Goal: Information Seeking & Learning: Learn about a topic

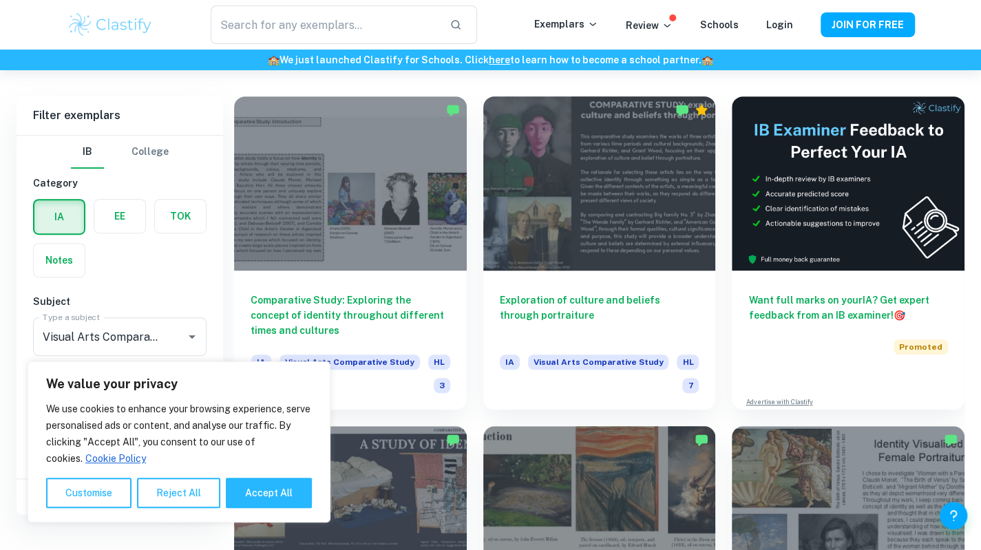
drag, startPoint x: 991, startPoint y: 47, endPoint x: 991, endPoint y: 74, distance: 26.9
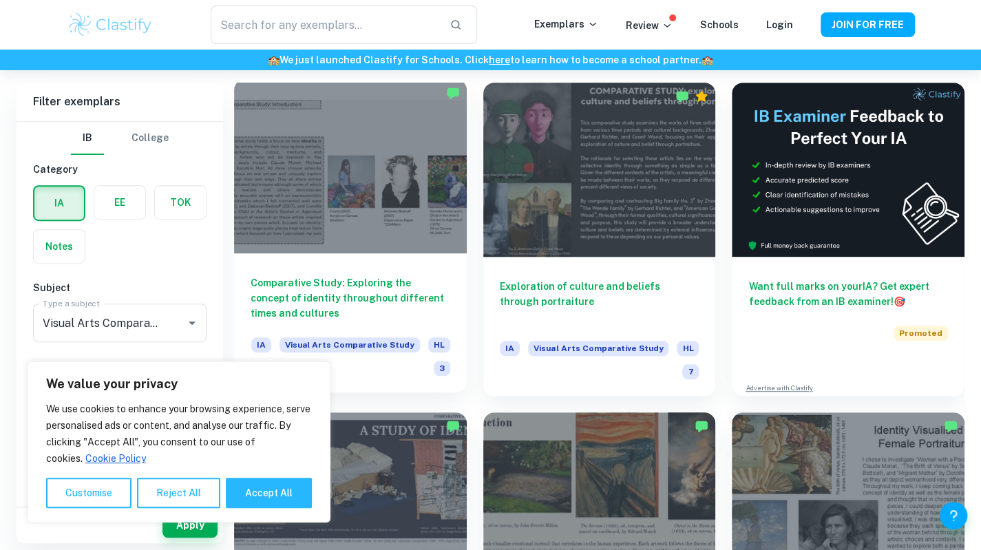
click at [376, 184] on div at bounding box center [350, 166] width 233 height 174
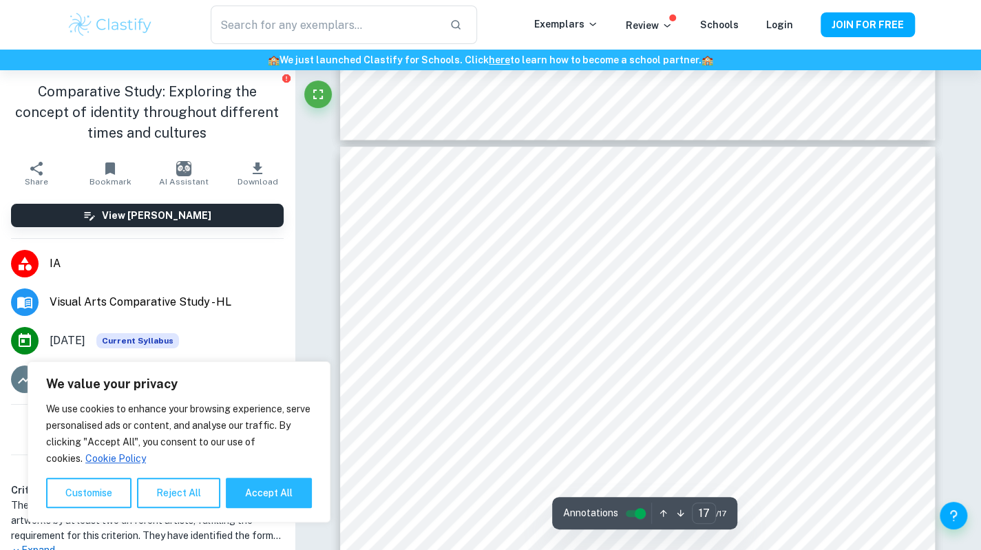
scroll to position [7182, 0]
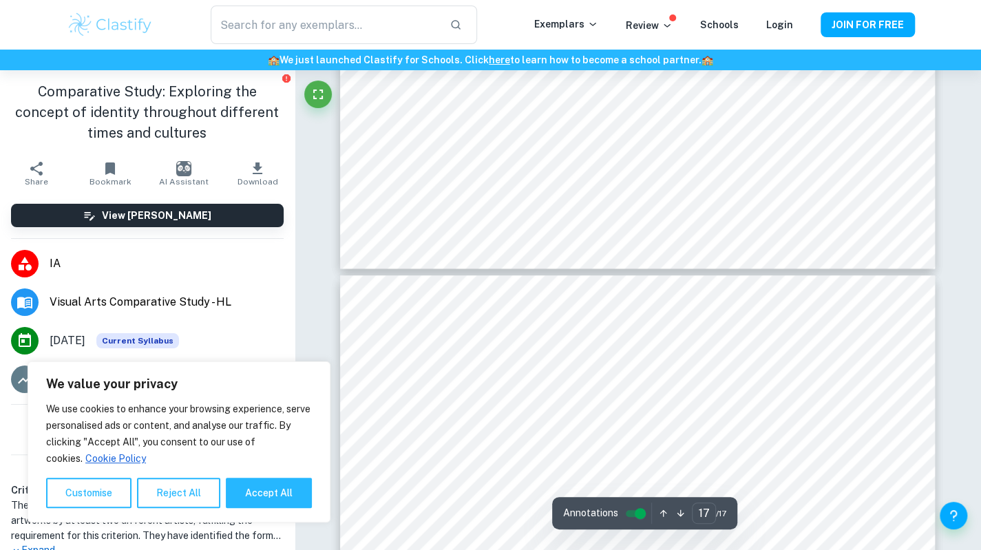
type input "16"
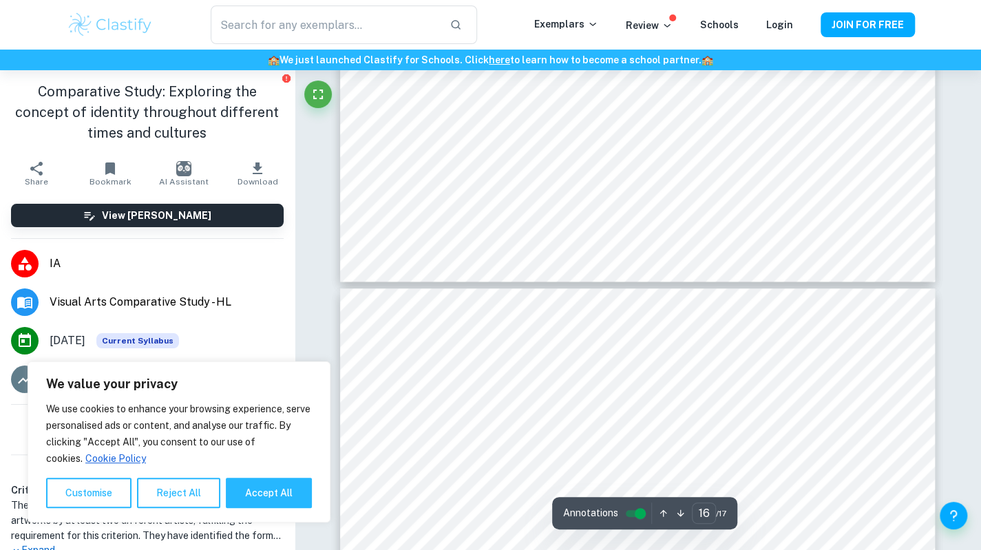
scroll to position [7003, 0]
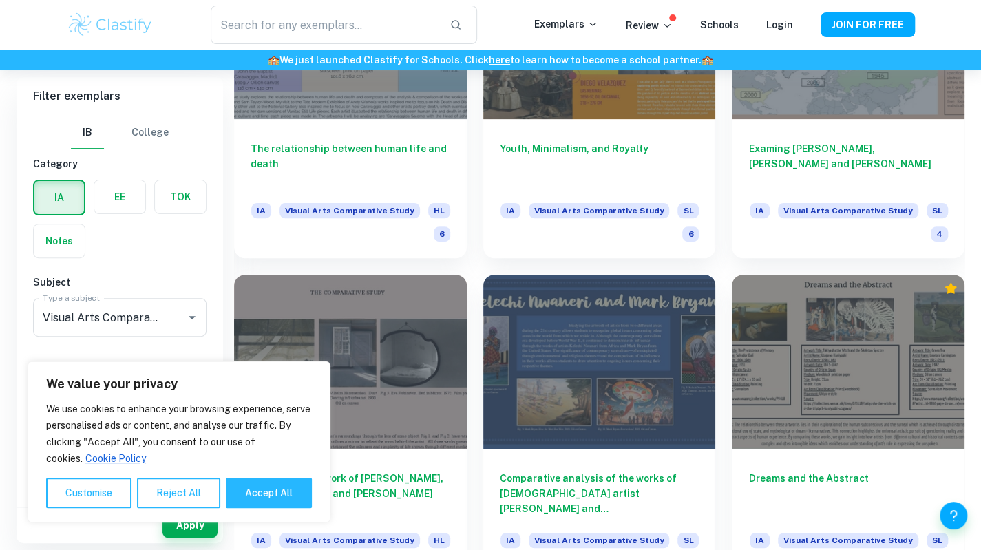
scroll to position [3105, 0]
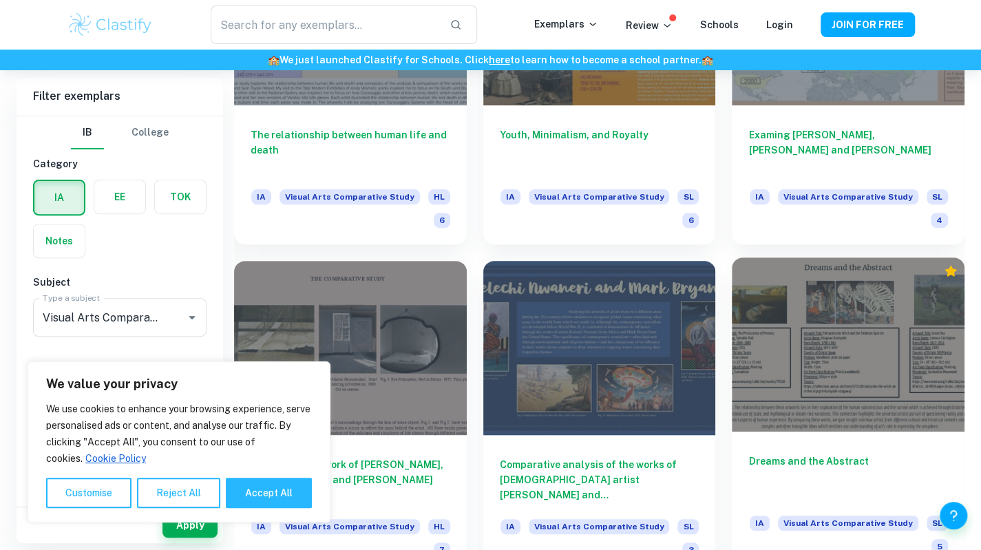
click at [862, 339] on div at bounding box center [848, 344] width 233 height 174
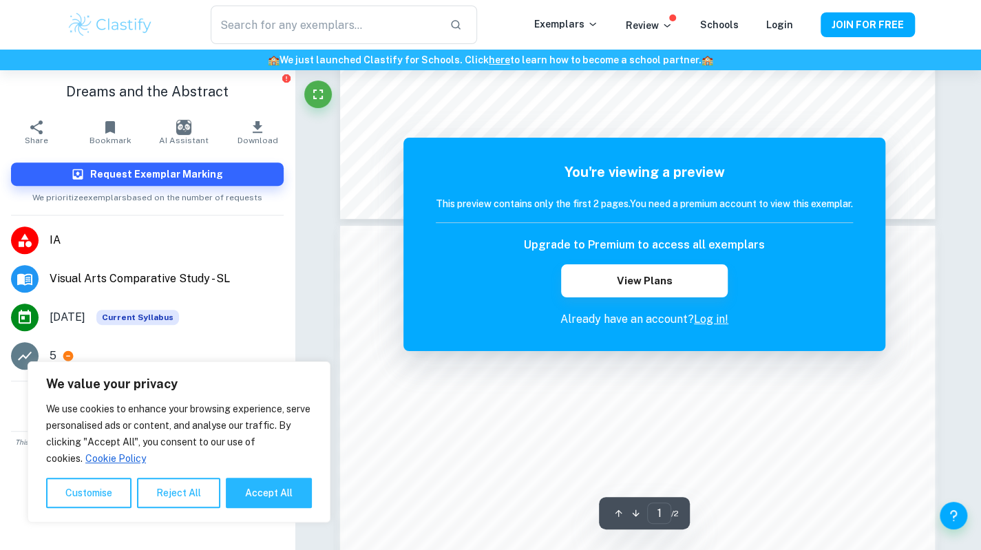
scroll to position [238, 0]
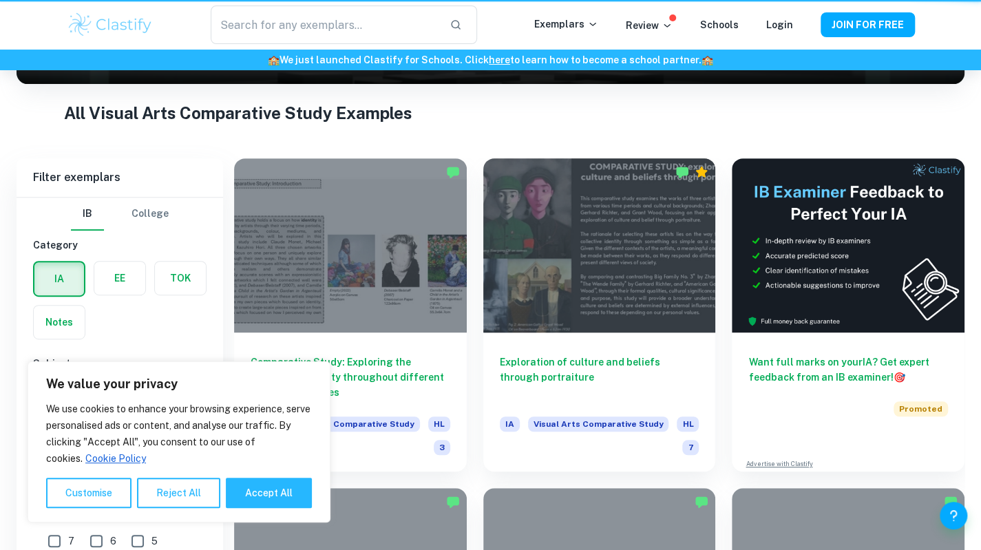
scroll to position [3105, 0]
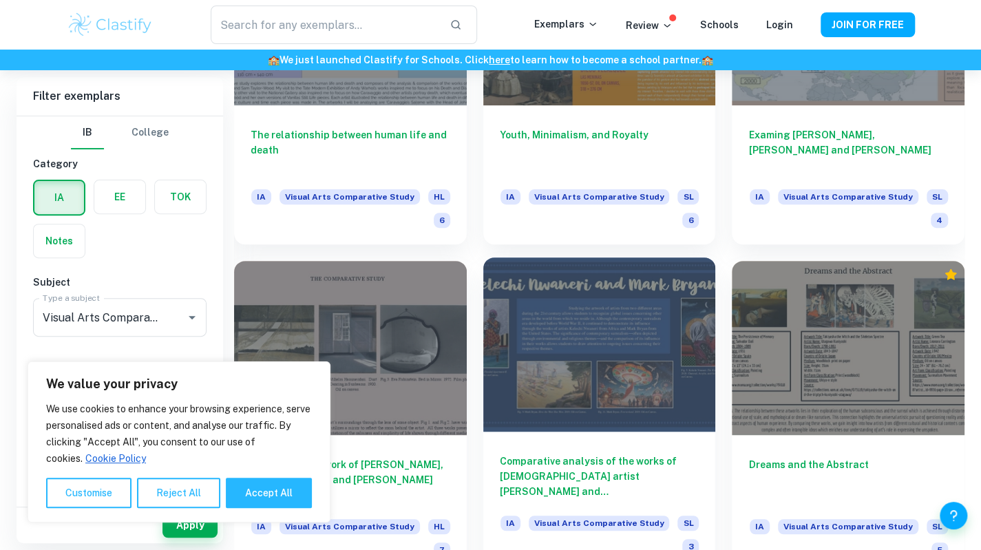
click at [538, 348] on div at bounding box center [599, 344] width 233 height 174
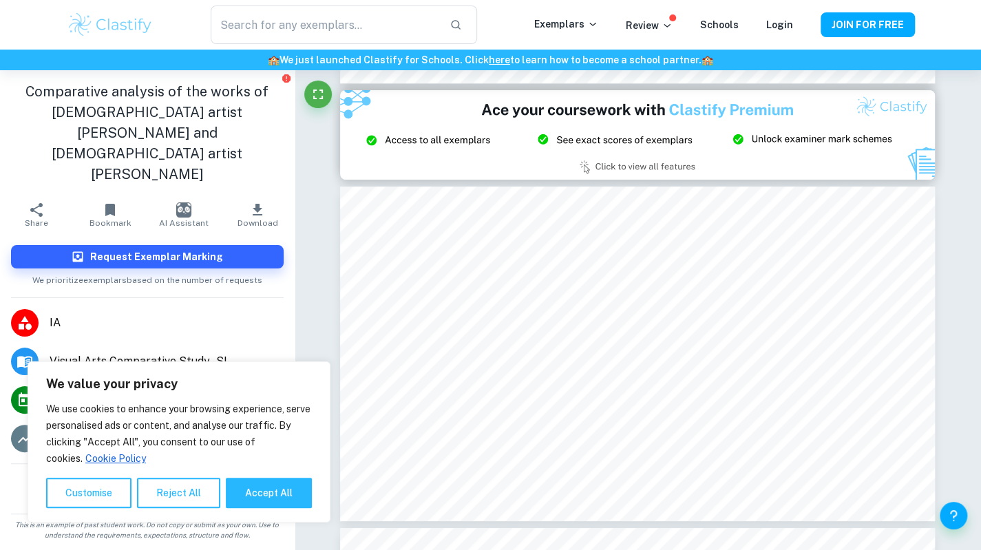
scroll to position [2937, 0]
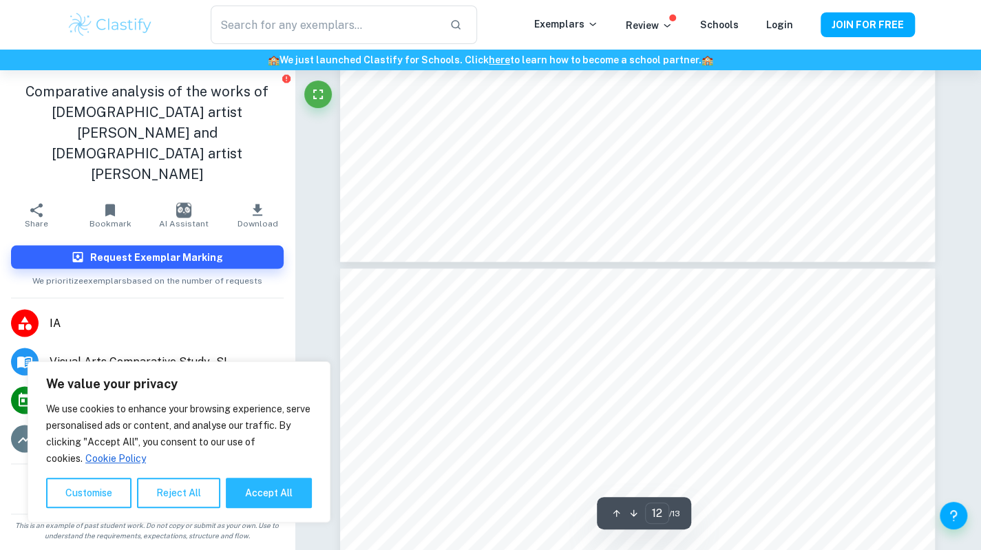
type input "13"
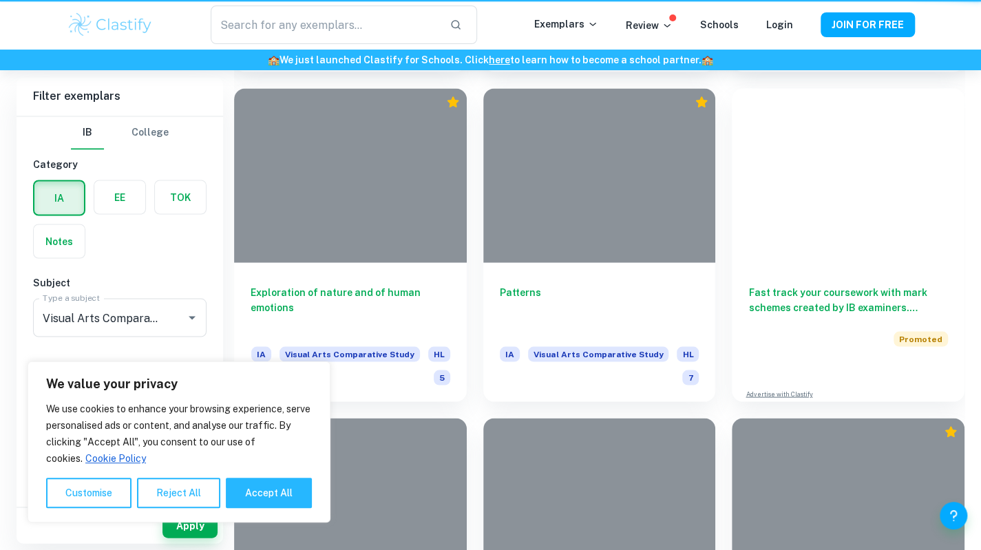
scroll to position [3105, 0]
